Goal: Communication & Community: Answer question/provide support

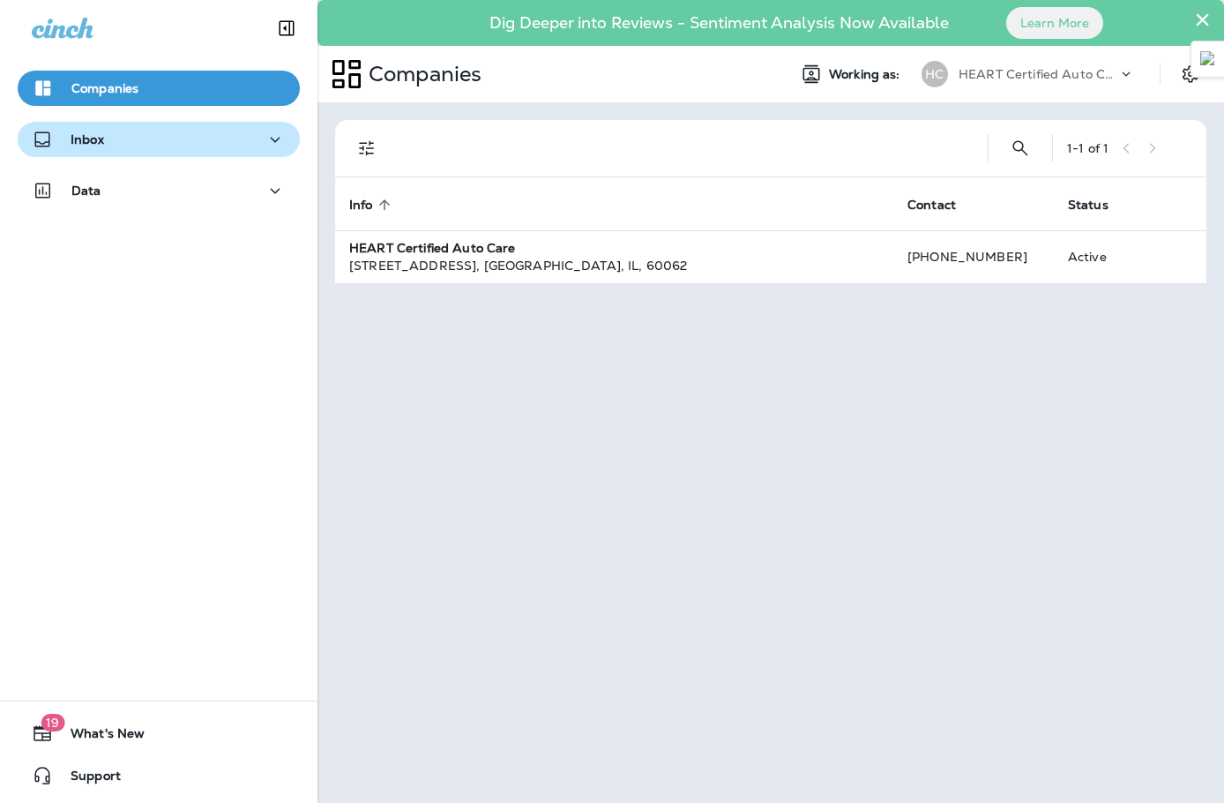
click at [91, 155] on button "Inbox" at bounding box center [159, 139] width 282 height 35
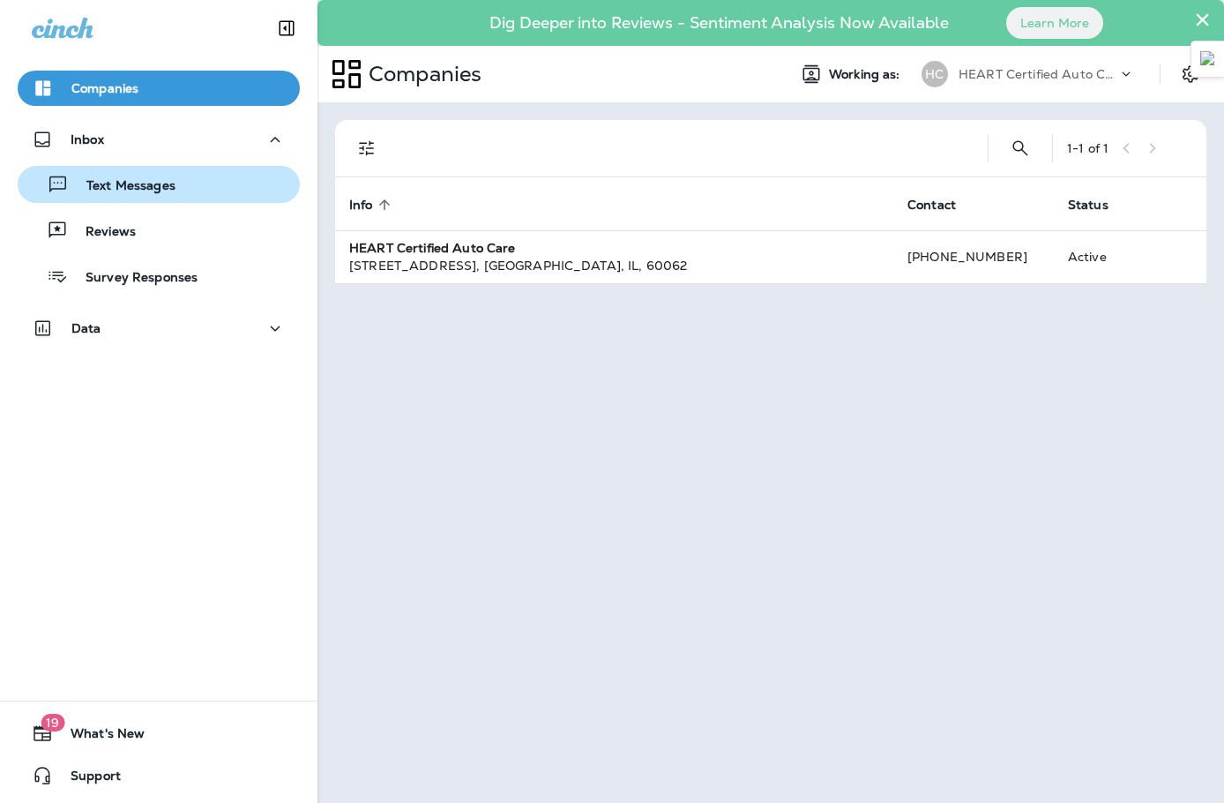
click at [114, 202] on button "Text Messages" at bounding box center [159, 184] width 282 height 37
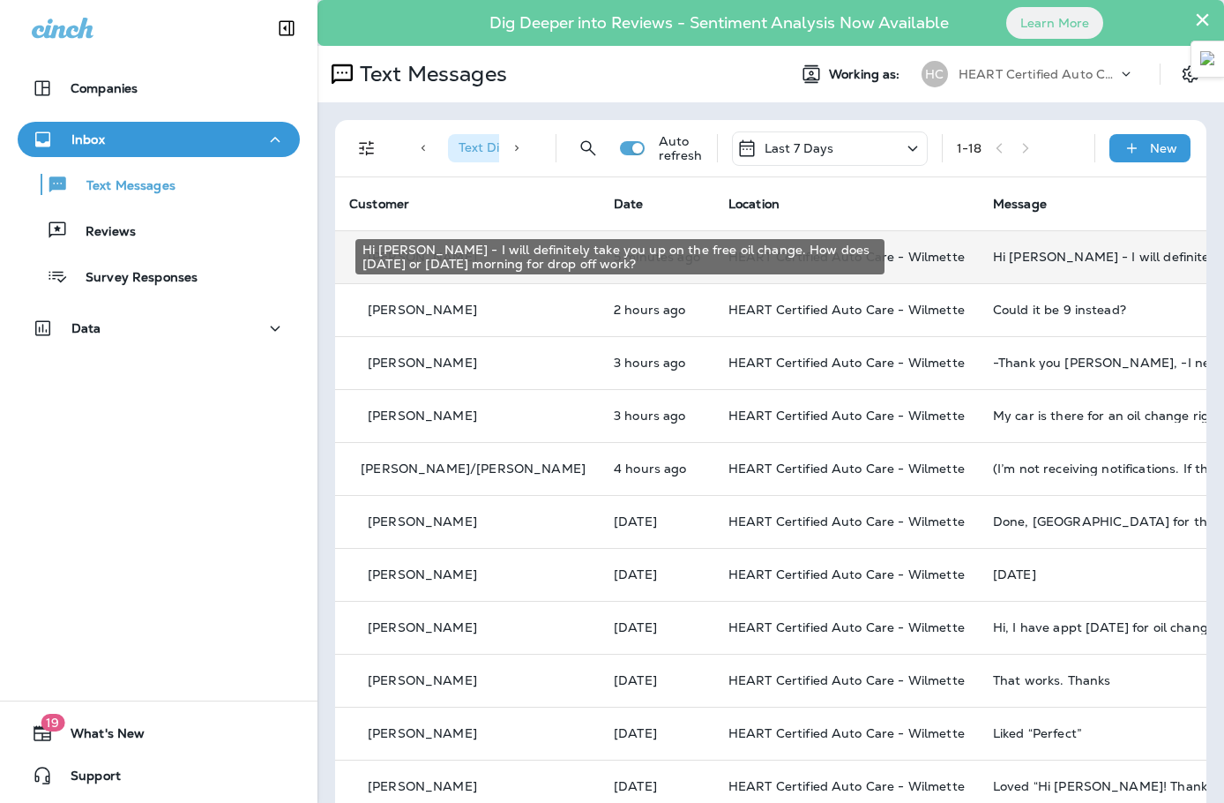
click at [993, 255] on div "Hi [PERSON_NAME] - I will definitely take you up on the free oil change. How do…" at bounding box center [1111, 257] width 236 height 14
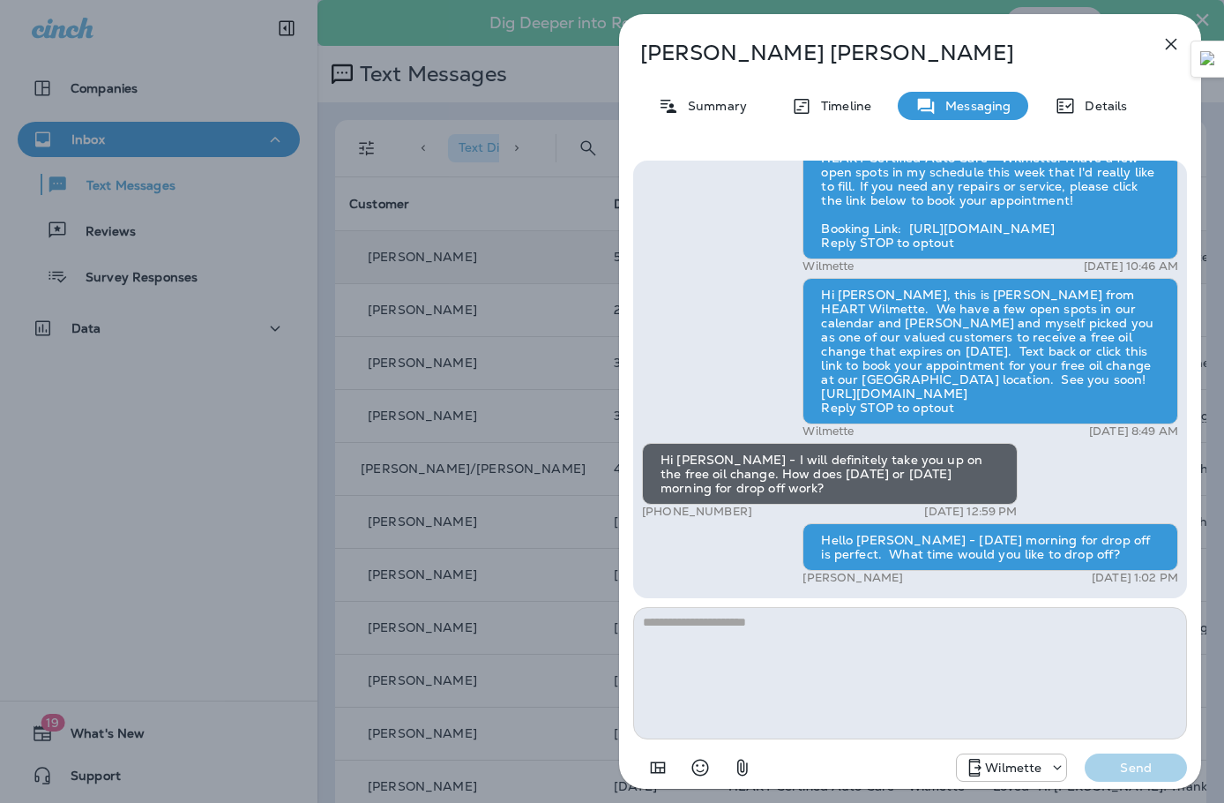
click at [1173, 37] on icon "button" at bounding box center [1171, 44] width 21 height 21
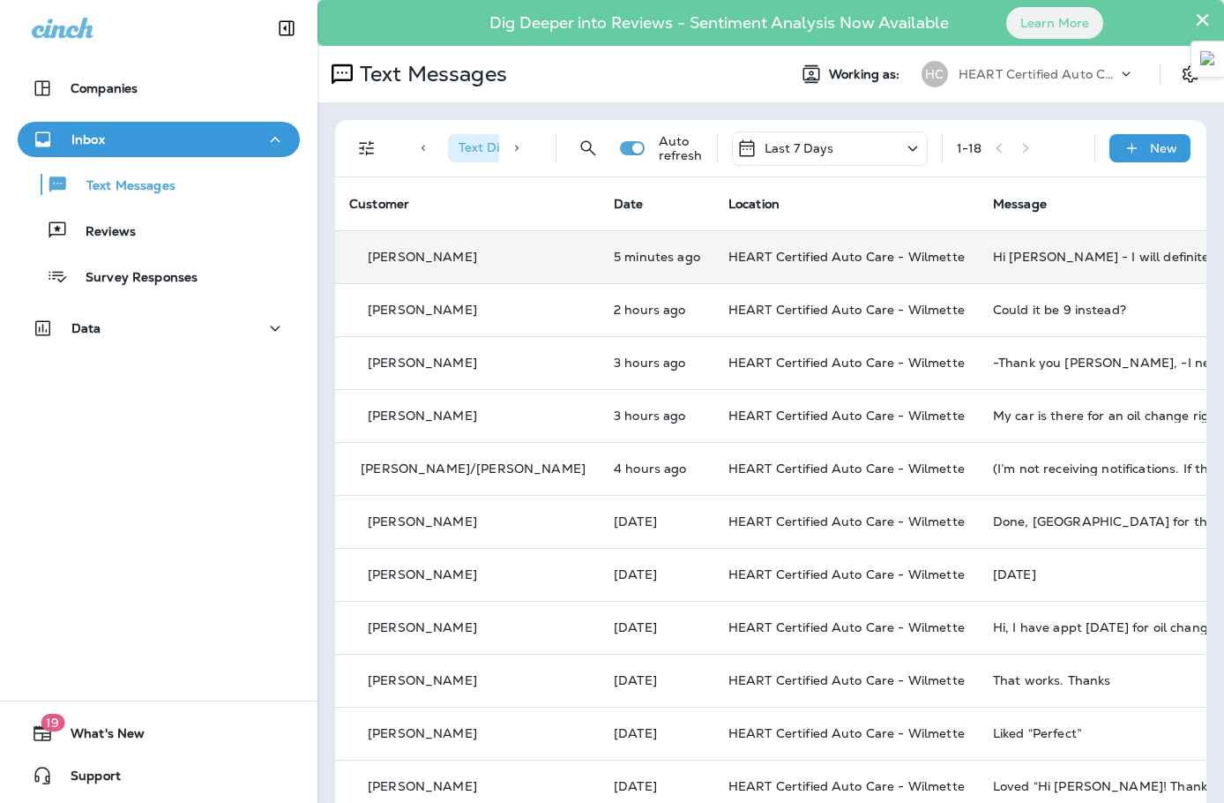
click at [147, 135] on div "Inbox" at bounding box center [159, 140] width 254 height 22
